Goal: Task Accomplishment & Management: Use online tool/utility

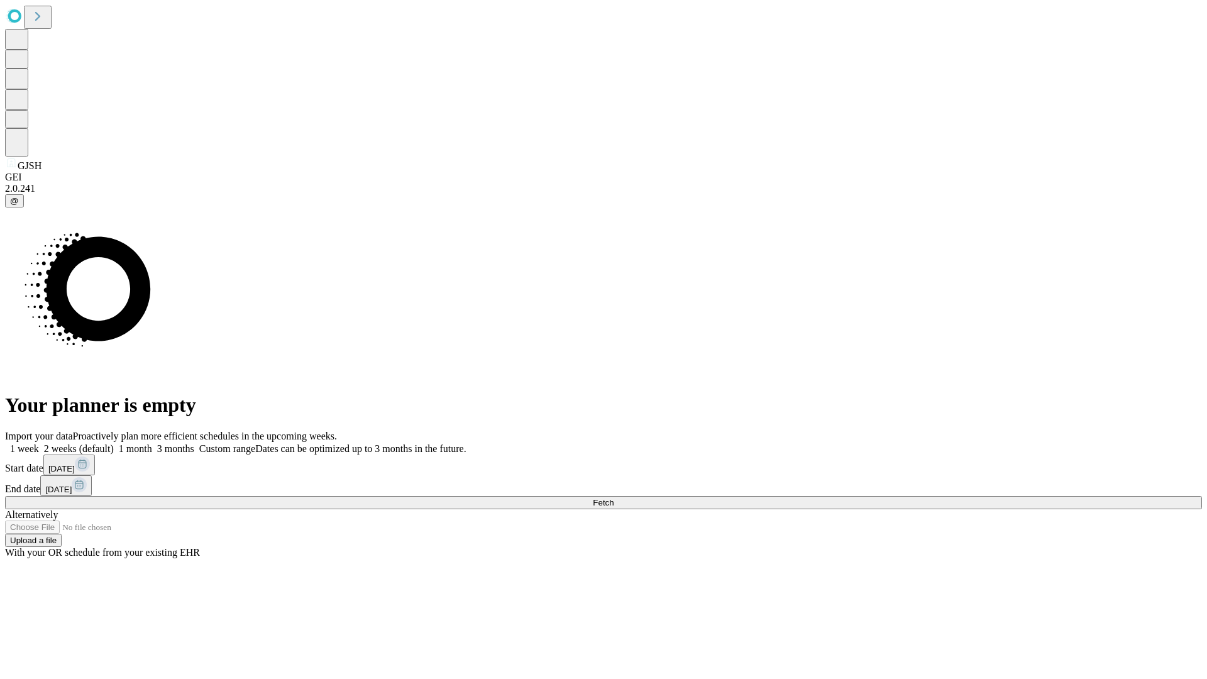
click at [614, 498] on span "Fetch" at bounding box center [603, 502] width 21 height 9
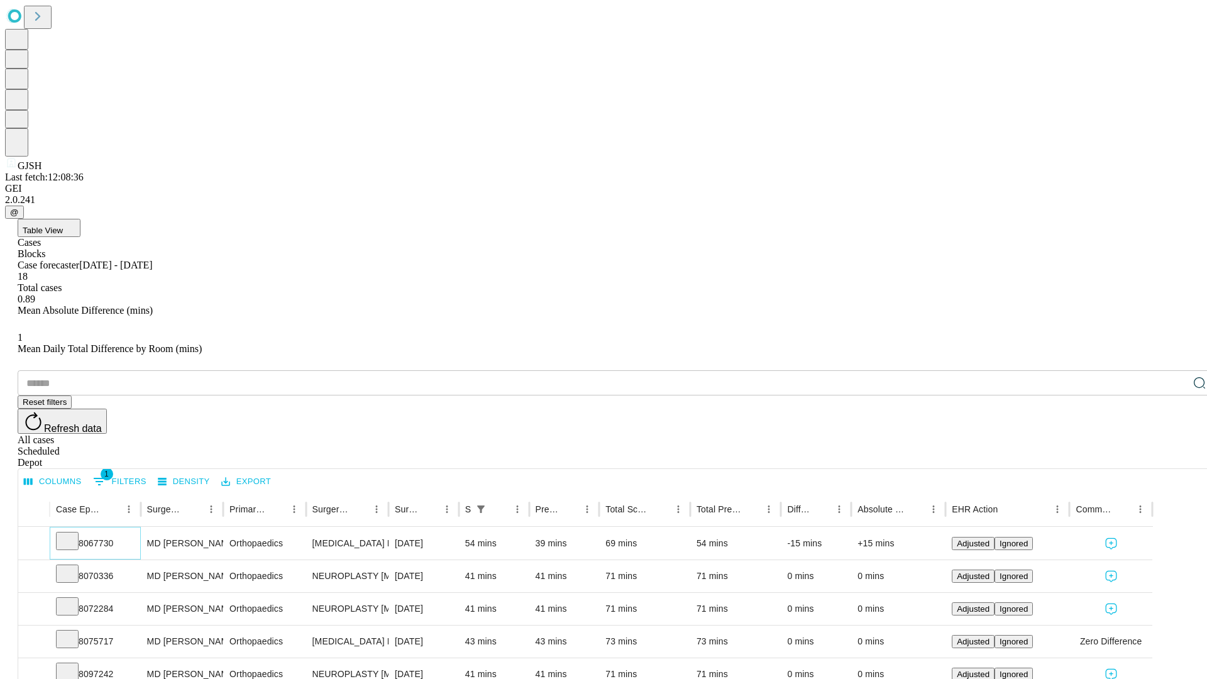
click at [74, 534] on icon at bounding box center [67, 540] width 13 height 13
